Goal: Information Seeking & Learning: Check status

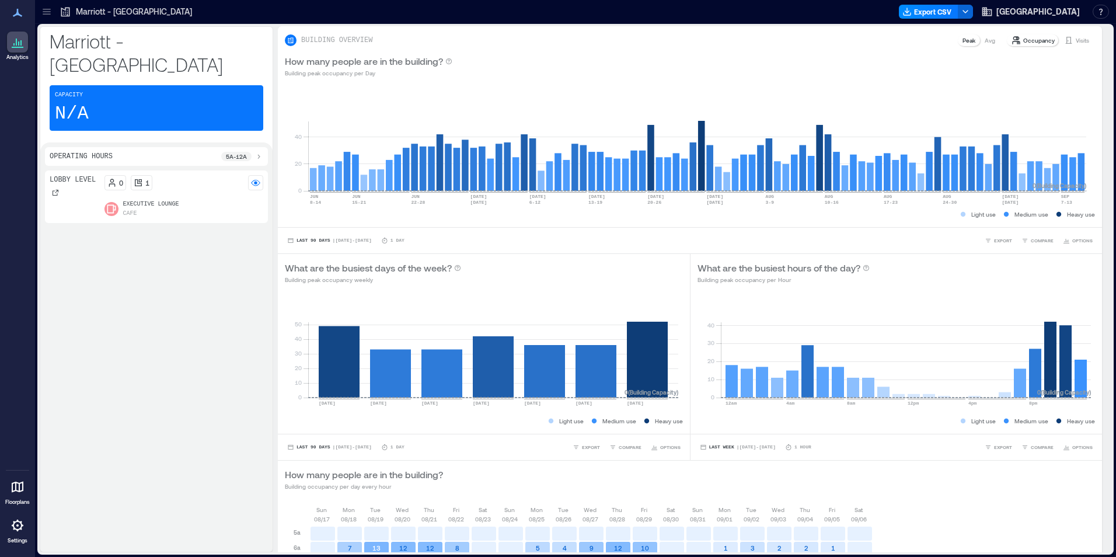
drag, startPoint x: 1082, startPoint y: 40, endPoint x: 29, endPoint y: 102, distance: 1054.8
click at [1082, 40] on div "Visits" at bounding box center [1076, 40] width 34 height 12
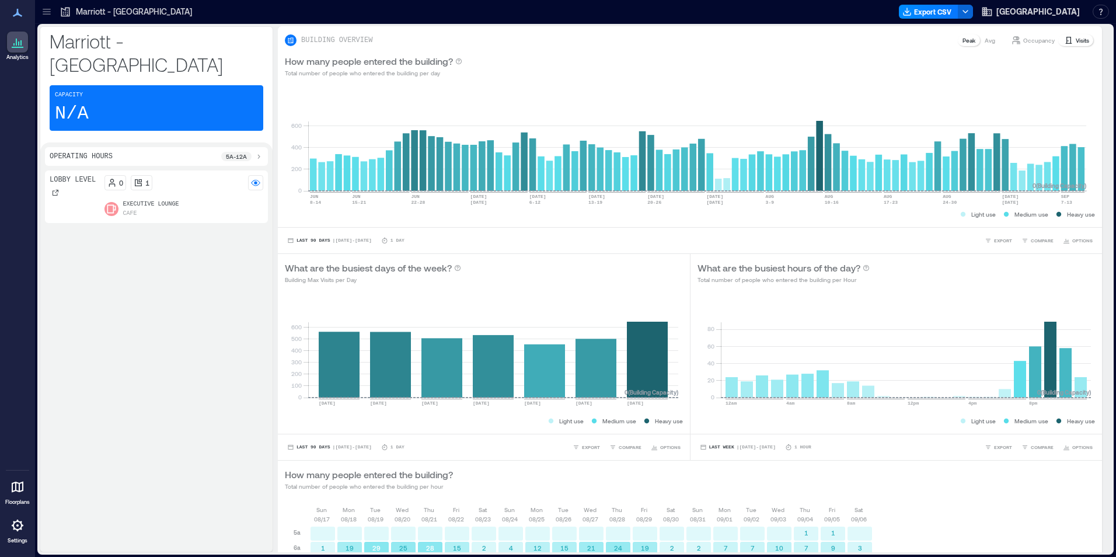
click at [269, 434] on div "Operating Hours 5a - 12a Lobby Level 0 1 Executive Lounge Cafe" at bounding box center [156, 346] width 232 height 409
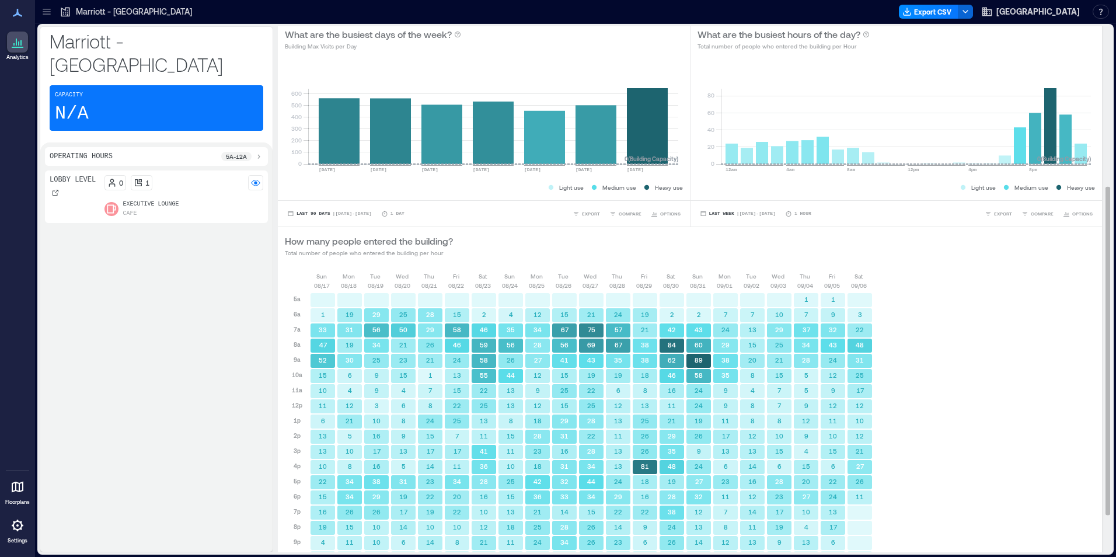
scroll to position [316, 0]
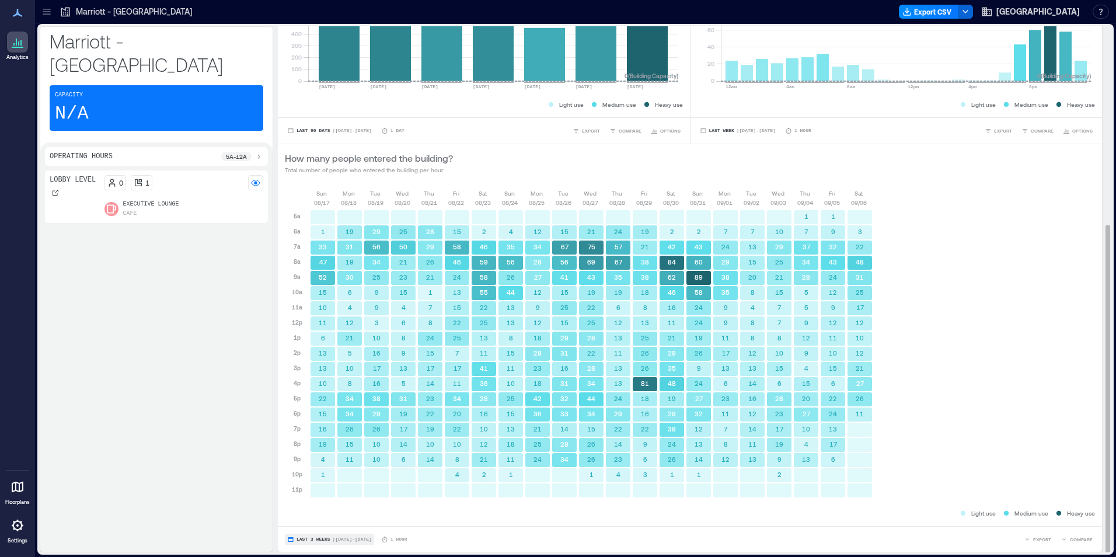
click at [312, 539] on span "Last 3 Weeks" at bounding box center [314, 539] width 34 height 0
click at [314, 522] on button "Custom" at bounding box center [309, 518] width 30 height 14
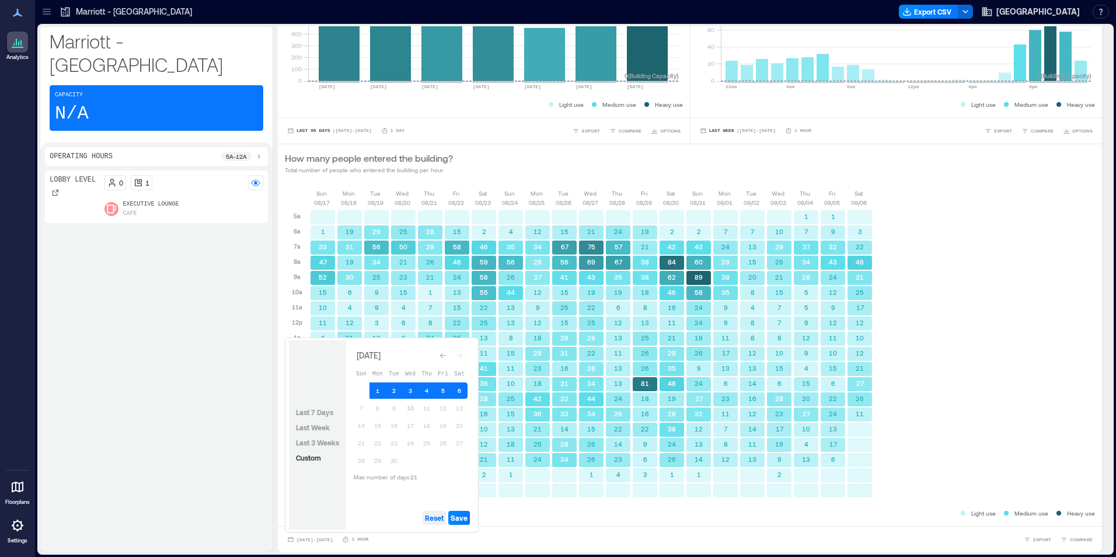
click at [435, 518] on span "Reset" at bounding box center [434, 517] width 19 height 9
click at [412, 409] on button "10" at bounding box center [410, 408] width 16 height 16
click at [395, 408] on button "9" at bounding box center [394, 408] width 16 height 16
click at [379, 410] on button "8" at bounding box center [377, 408] width 16 height 16
click at [461, 517] on span "Save" at bounding box center [459, 517] width 17 height 9
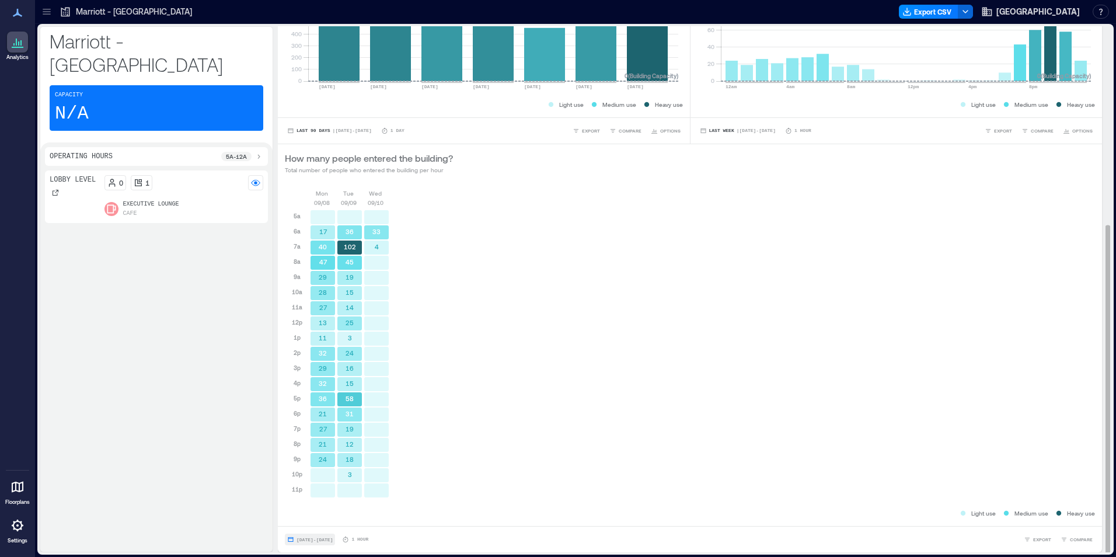
click at [322, 541] on span "[DATE] - [DATE]" at bounding box center [315, 539] width 36 height 5
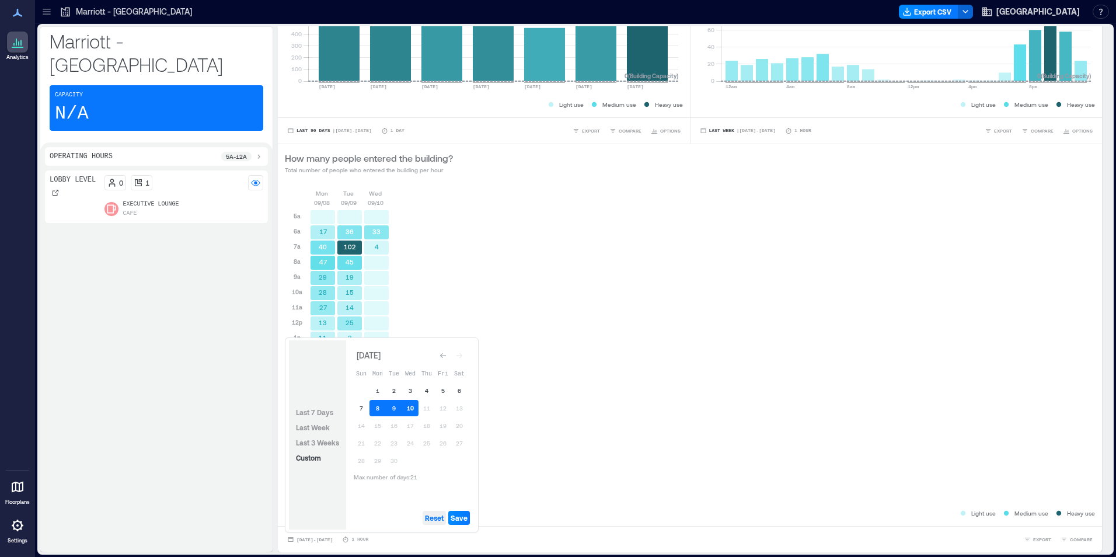
click at [434, 515] on span "Reset" at bounding box center [434, 517] width 19 height 9
click at [410, 407] on button "10" at bounding box center [410, 408] width 16 height 16
click at [392, 406] on button "9" at bounding box center [394, 408] width 16 height 16
click at [383, 407] on button "8" at bounding box center [377, 408] width 16 height 16
click at [461, 519] on span "Save" at bounding box center [459, 517] width 17 height 9
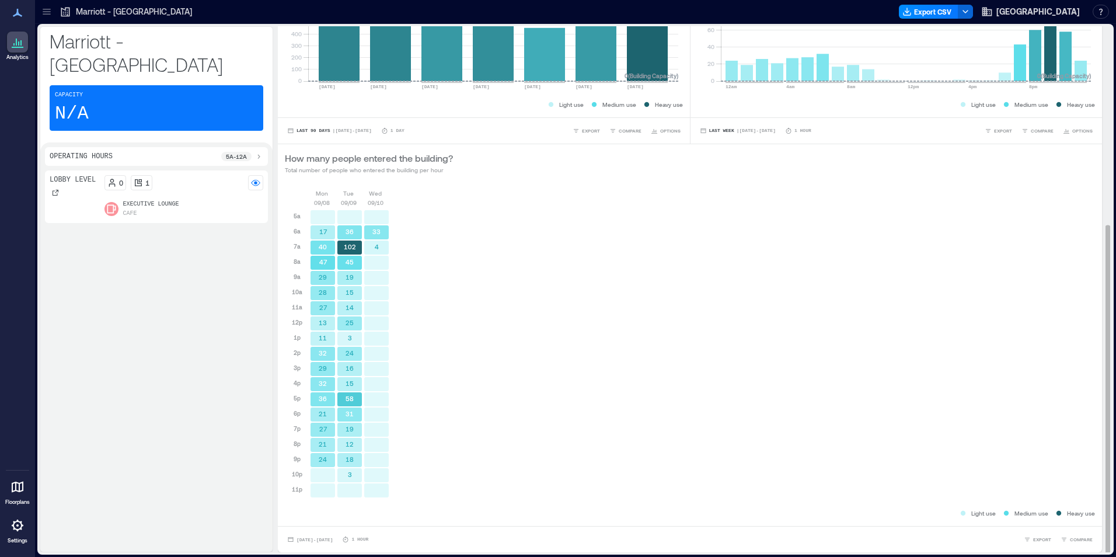
scroll to position [1, 0]
click at [333, 539] on span "[DATE] - [DATE]" at bounding box center [315, 538] width 36 height 5
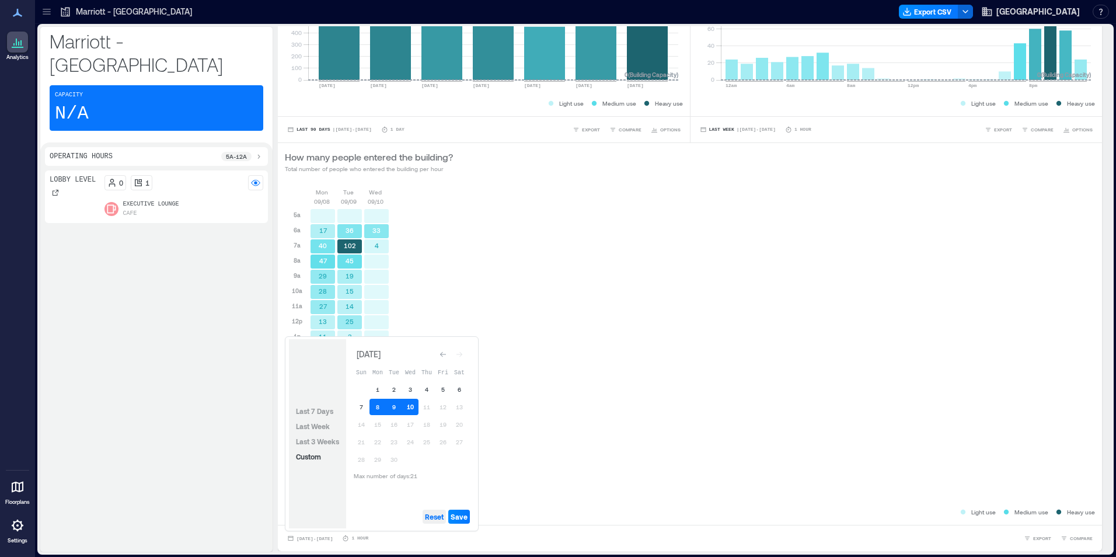
click at [442, 518] on span "Reset" at bounding box center [434, 516] width 19 height 9
click at [457, 384] on button "6" at bounding box center [459, 389] width 16 height 16
click at [365, 407] on button "7" at bounding box center [361, 407] width 16 height 16
click at [381, 407] on button "8" at bounding box center [377, 407] width 16 height 16
click at [395, 406] on button "9" at bounding box center [394, 407] width 16 height 16
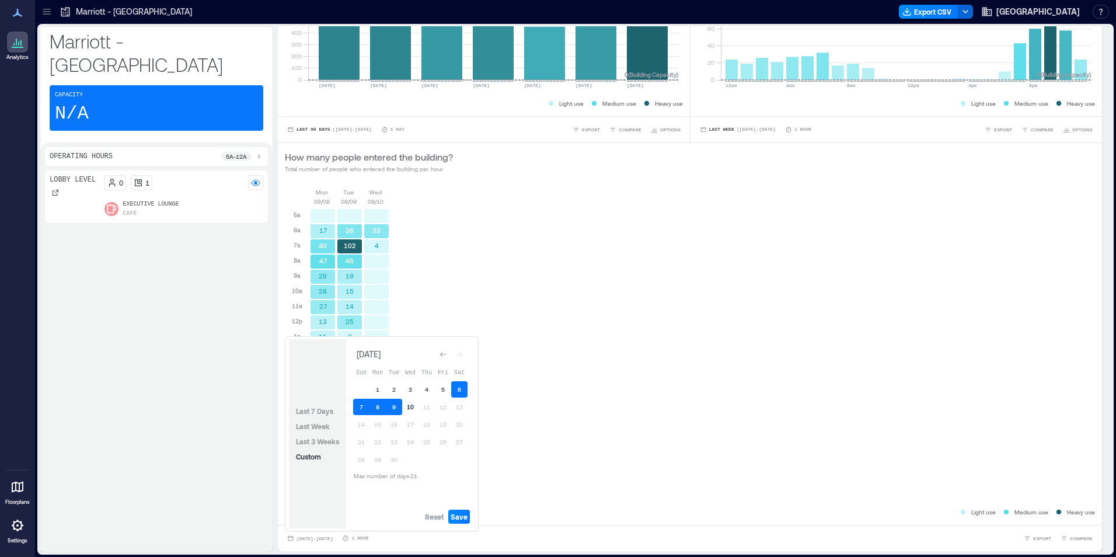
click at [412, 406] on button "10" at bounding box center [410, 407] width 16 height 16
click at [449, 505] on div "Reset Save" at bounding box center [410, 516] width 128 height 23
click at [459, 511] on button "Save" at bounding box center [459, 517] width 22 height 14
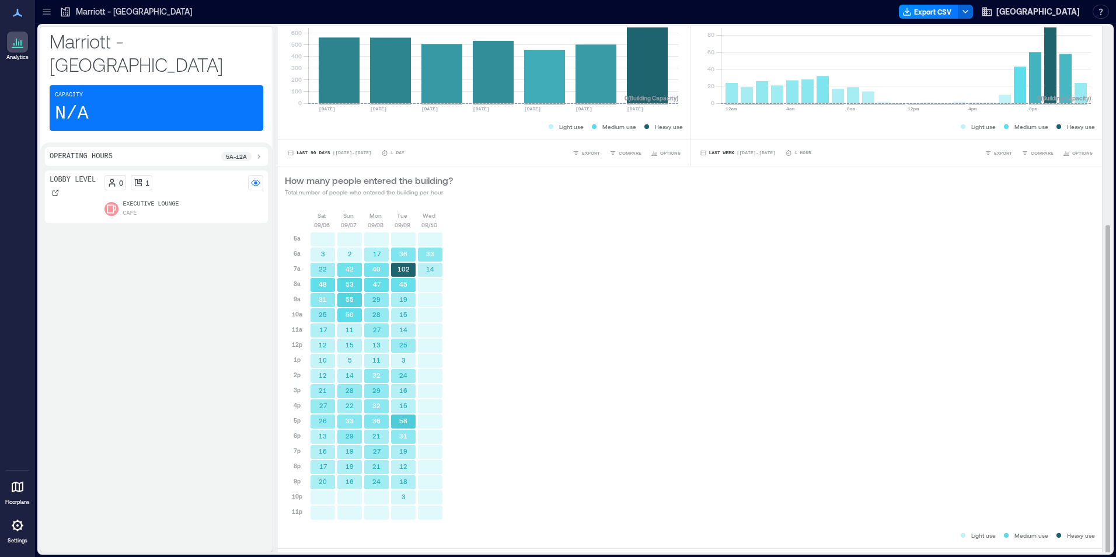
scroll to position [316, 0]
